Goal: Find specific page/section: Find specific page/section

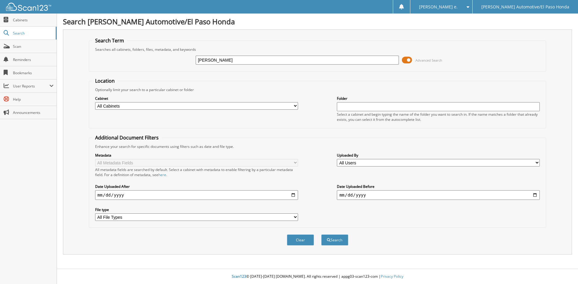
type input "DAVID HERNANDEZ"
click at [335, 241] on button "Search" at bounding box center [334, 240] width 27 height 11
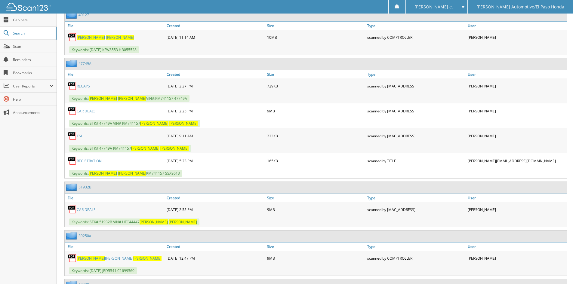
scroll to position [421, 0]
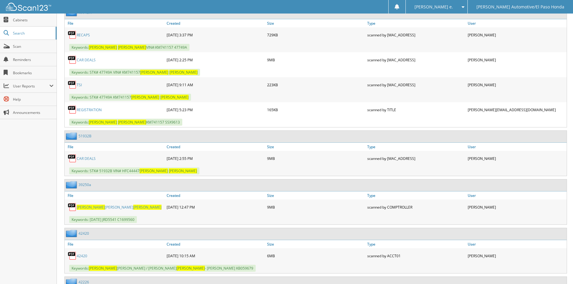
click at [91, 157] on link "CAR DEALS" at bounding box center [86, 158] width 19 height 5
click at [35, 33] on span "Search" at bounding box center [33, 33] width 40 height 5
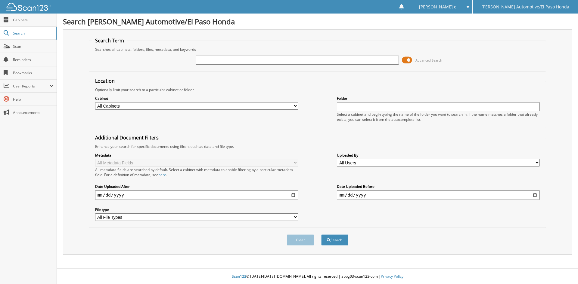
type input "B"
